Goal: Browse casually

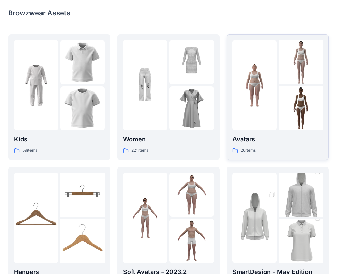
click at [269, 104] on div at bounding box center [254, 85] width 44 height 91
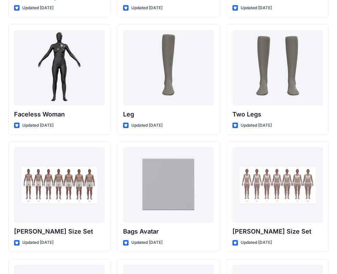
scroll to position [599, 0]
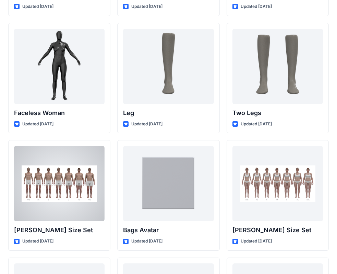
click at [81, 185] on div at bounding box center [59, 183] width 91 height 75
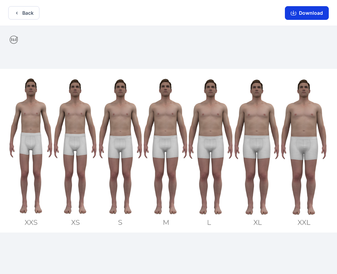
click at [313, 13] on button "Download" at bounding box center [307, 13] width 44 height 14
click at [27, 15] on button "Back" at bounding box center [23, 12] width 31 height 13
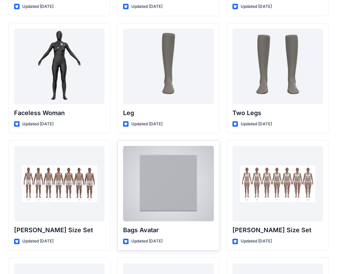
scroll to position [713, 0]
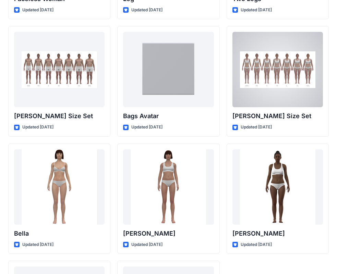
click at [277, 89] on div at bounding box center [277, 69] width 91 height 75
